Goal: Information Seeking & Learning: Understand process/instructions

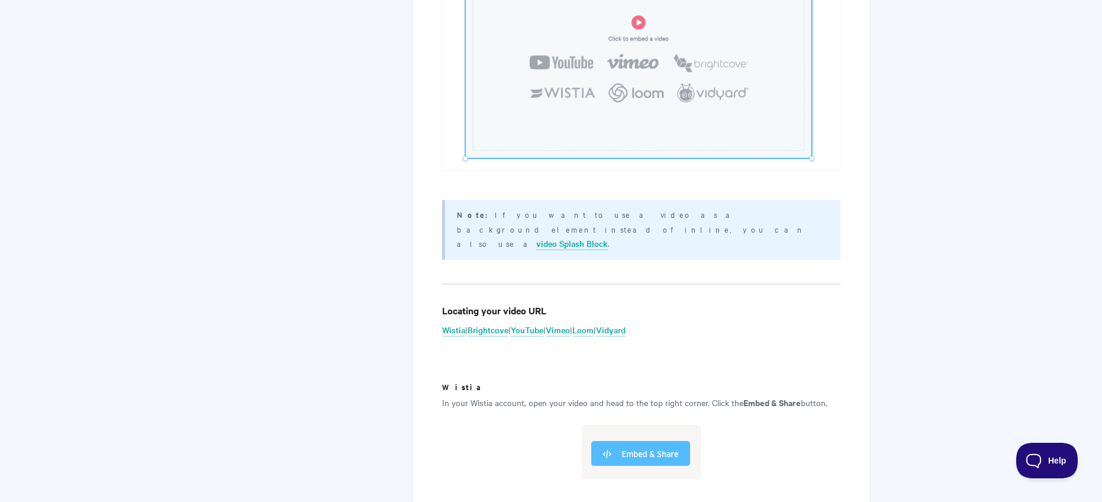
scroll to position [2334, 0]
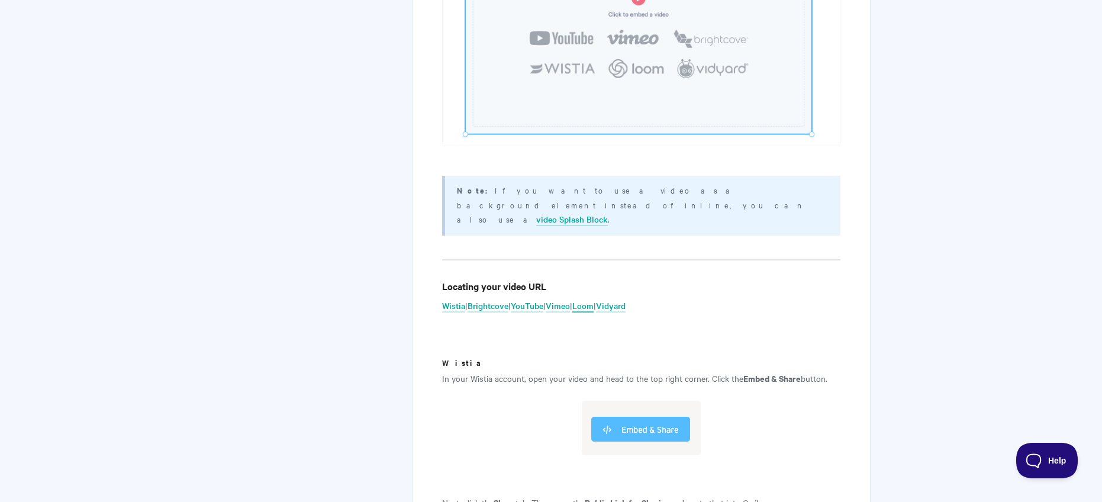
click at [594, 300] on link "Loom" at bounding box center [582, 306] width 21 height 13
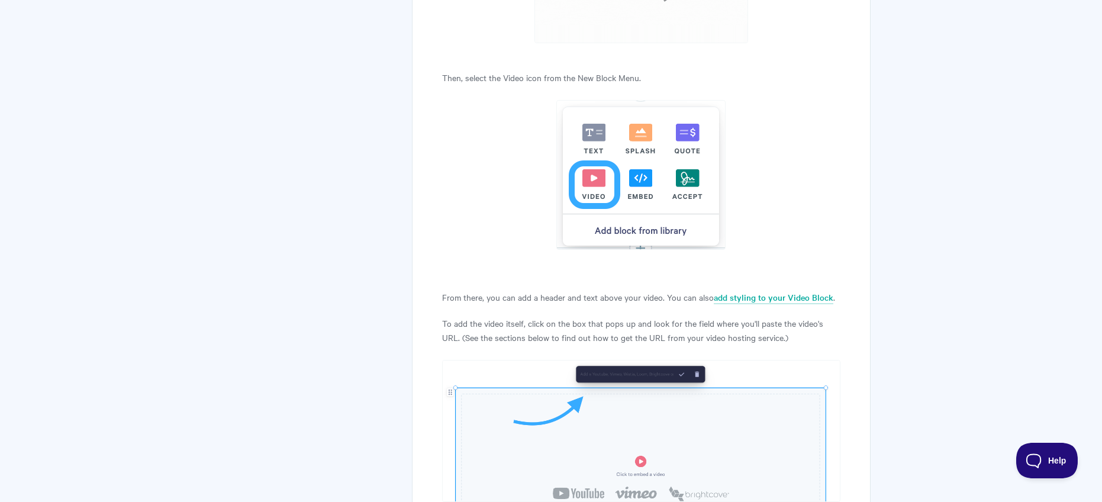
scroll to position [1083, 0]
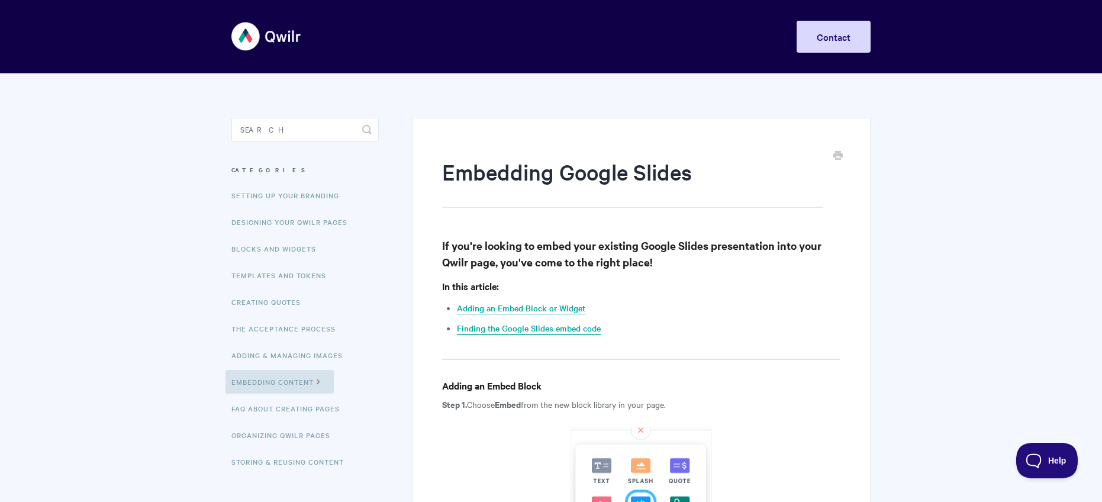
click at [546, 330] on link "Finding the Google Slides embed code" at bounding box center [529, 328] width 144 height 13
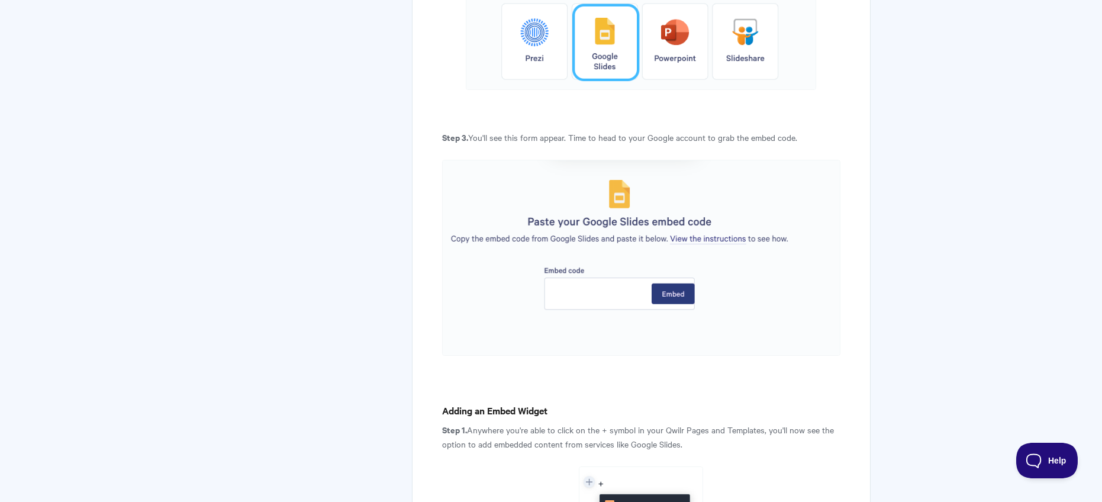
scroll to position [680, 0]
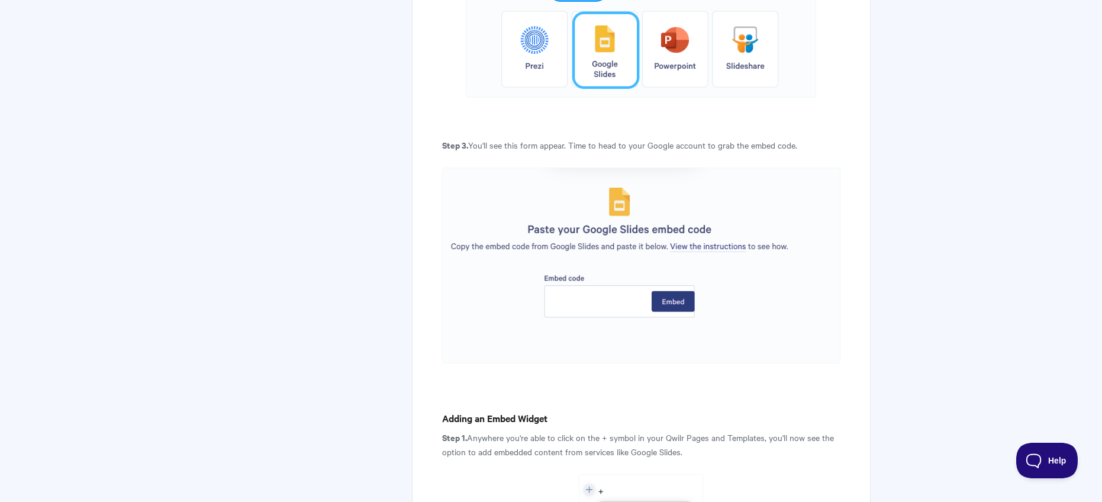
click at [723, 248] on img at bounding box center [641, 266] width 398 height 196
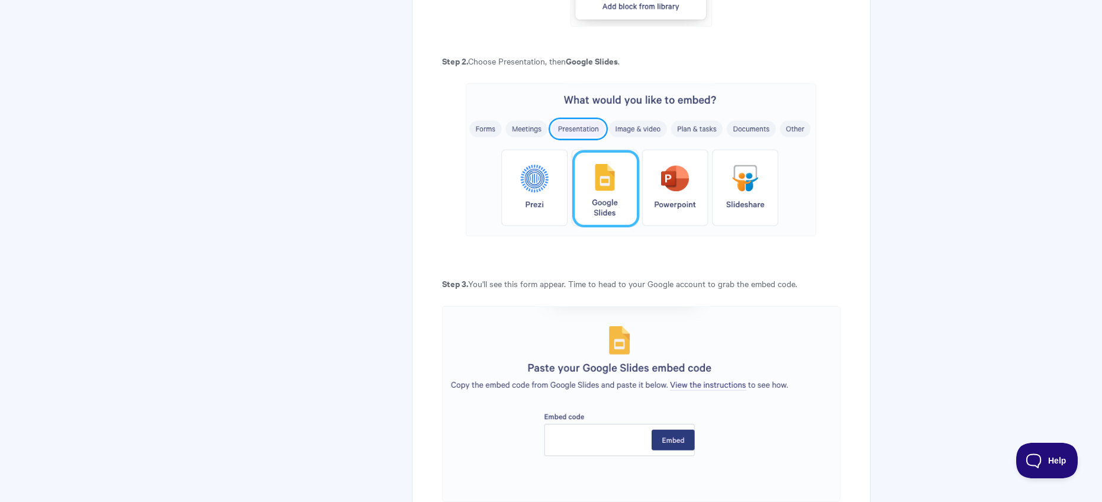
scroll to position [537, 0]
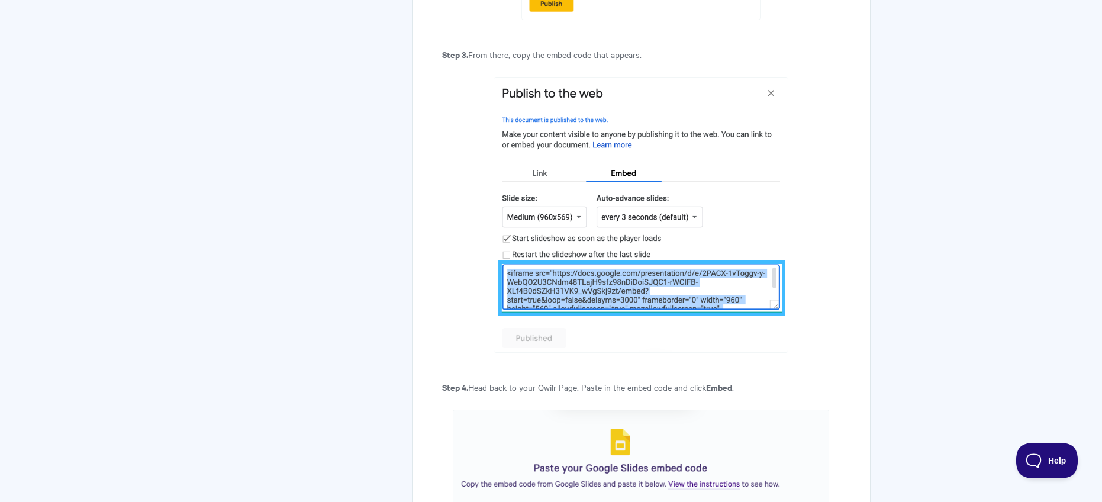
scroll to position [2278, 0]
